Goal: Consume media (video, audio)

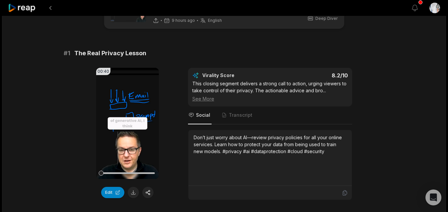
click at [67, 139] on div "00:40 Your browser does not support mp4 format. Edit Virality Score 8.2 /10 Thi…" at bounding box center [224, 134] width 321 height 133
drag, startPoint x: 117, startPoint y: 174, endPoint x: 92, endPoint y: 173, distance: 24.9
click at [92, 173] on div "00:40 Your browser does not support mp4 format. Edit Virality Score 8.2 /10 Thi…" at bounding box center [224, 134] width 321 height 133
click at [127, 126] on icon at bounding box center [127, 124] width 8 height 8
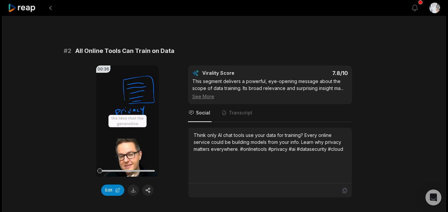
scroll to position [265, 0]
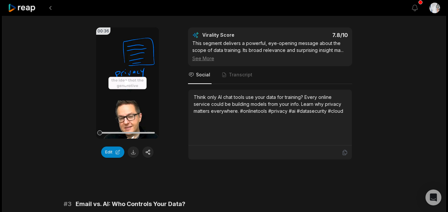
click at [125, 86] on icon at bounding box center [127, 83] width 8 height 8
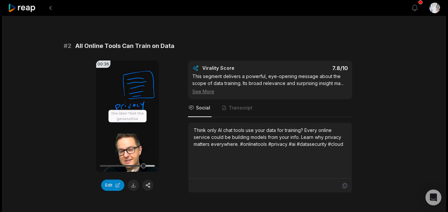
click at [129, 114] on icon at bounding box center [127, 116] width 3 height 4
click at [128, 114] on icon at bounding box center [127, 116] width 8 height 8
click at [127, 116] on icon at bounding box center [127, 116] width 8 height 8
